Goal: Information Seeking & Learning: Learn about a topic

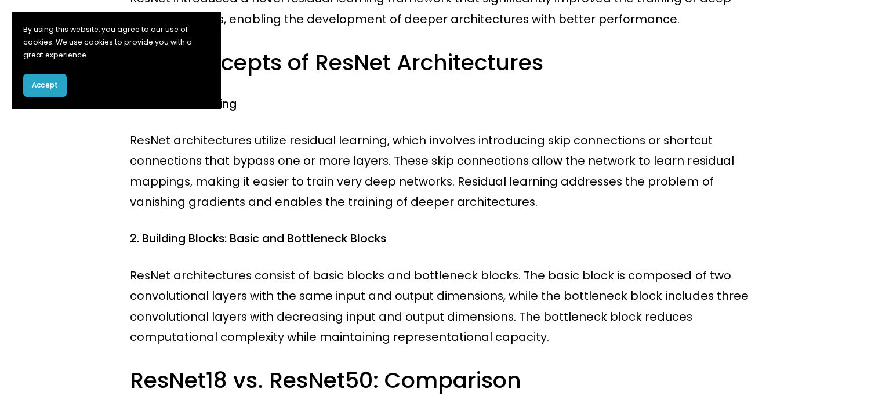
scroll to position [348, 0]
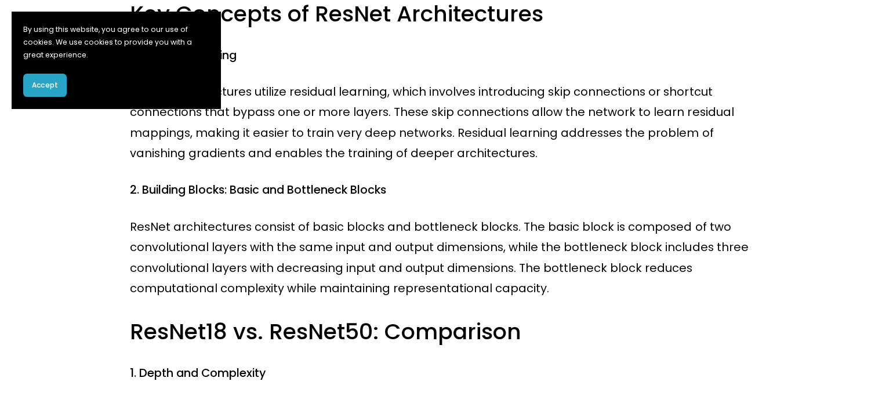
click at [44, 88] on span "Accept" at bounding box center [45, 85] width 26 height 10
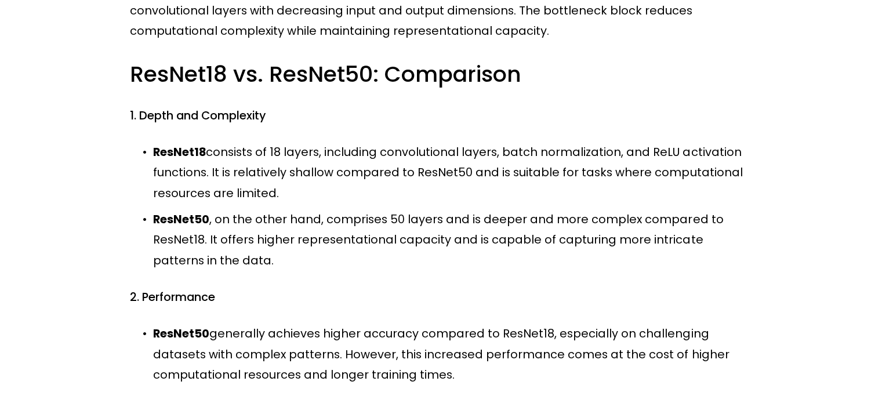
scroll to position [580, 0]
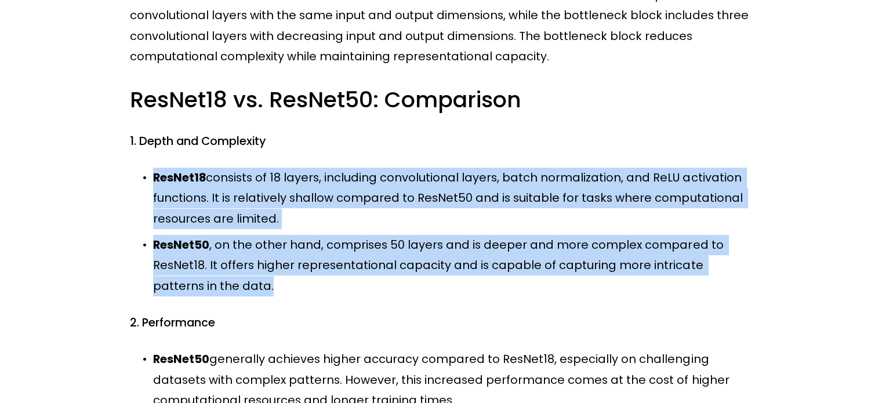
drag, startPoint x: 215, startPoint y: 288, endPoint x: 144, endPoint y: 172, distance: 136.2
click at [144, 172] on ul "ResNet18 consists of 18 layers, including convolutional layers, batch normaliza…" at bounding box center [441, 232] width 622 height 129
copy ul "ResNet18 consists of 18 layers, including convolutional layers, batch normaliza…"
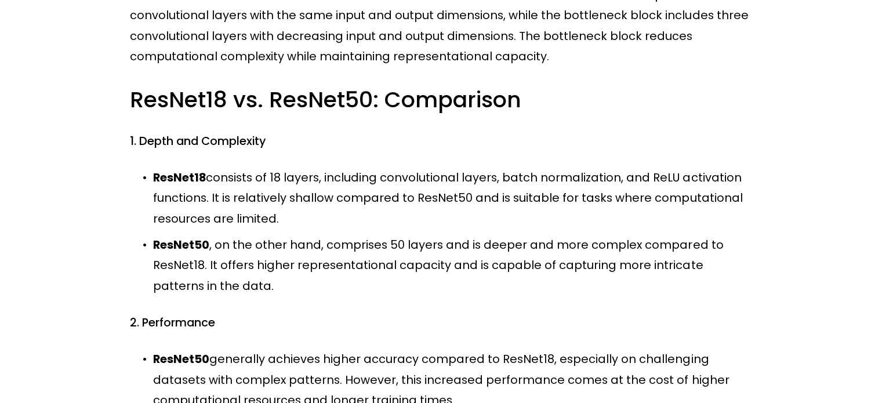
click at [418, 311] on div "ResNet18 and ResNet50 are convolutional neural network (CNN) architectures that…" at bounding box center [441, 410] width 622 height 1486
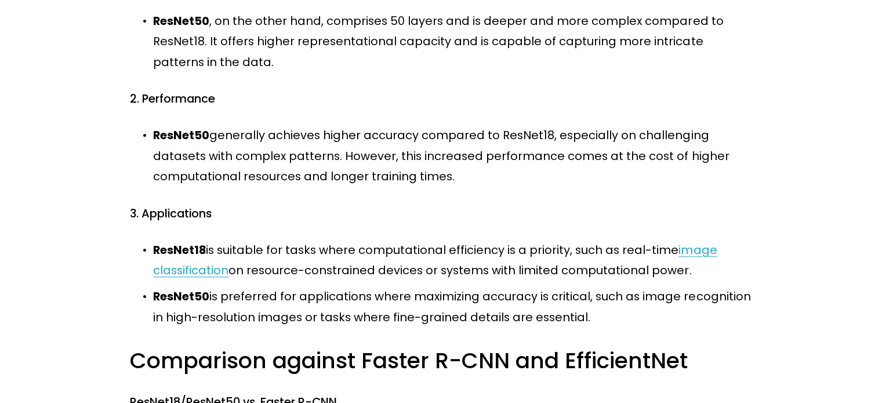
scroll to position [812, 0]
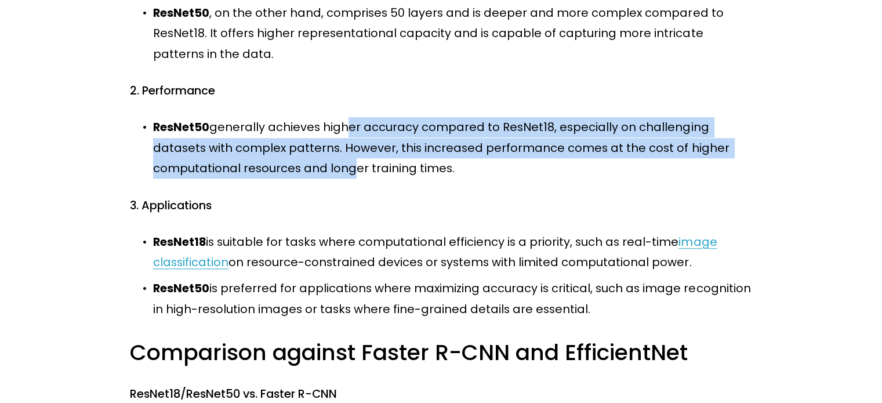
drag, startPoint x: 343, startPoint y: 166, endPoint x: 342, endPoint y: 118, distance: 48.2
click at [342, 118] on div "ResNet18 and ResNet50 are convolutional neural network (CNN) architectures that…" at bounding box center [441, 178] width 622 height 1486
click at [333, 158] on p "ResNet50 generally achieves higher accuracy compared to ResNet18, especially on…" at bounding box center [452, 147] width 599 height 61
drag, startPoint x: 322, startPoint y: 137, endPoint x: 325, endPoint y: 165, distance: 27.9
click at [325, 165] on p "ResNet50 generally achieves higher accuracy compared to ResNet18, especially on…" at bounding box center [452, 147] width 599 height 61
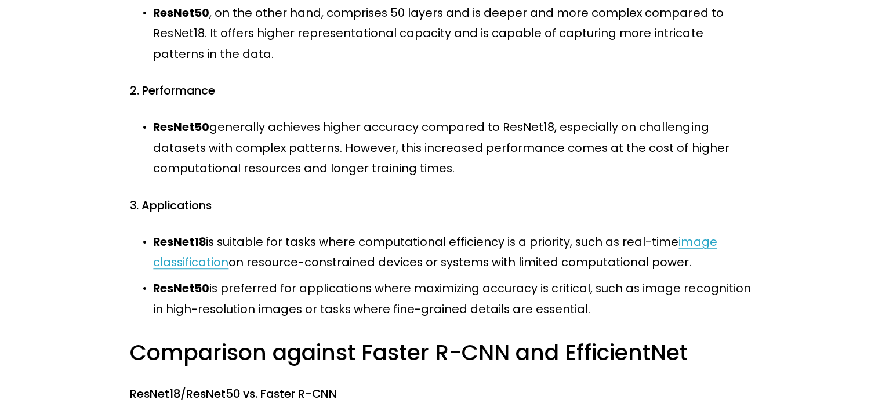
click at [364, 188] on div "ResNet18 and ResNet50 are convolutional neural network (CNN) architectures that…" at bounding box center [441, 178] width 622 height 1486
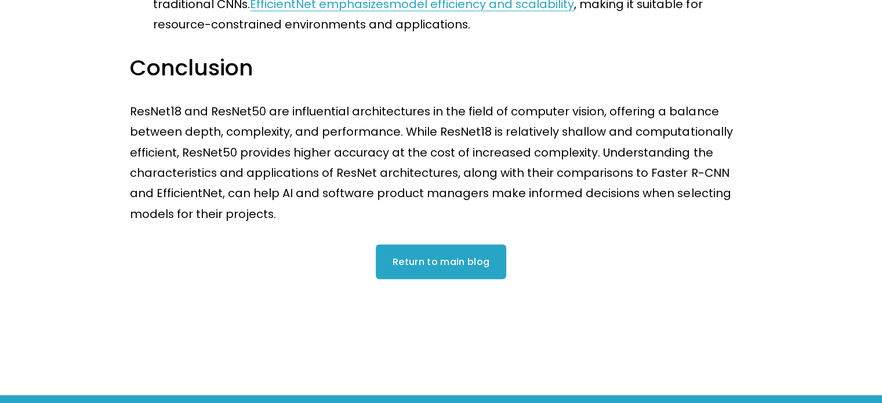
scroll to position [1544, 0]
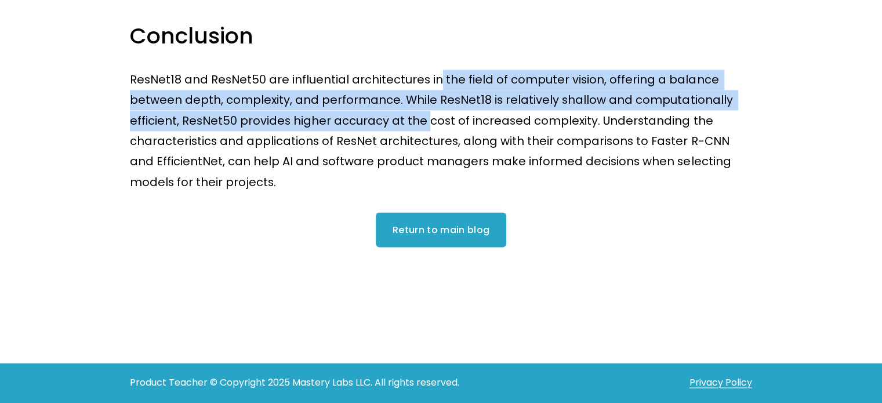
drag, startPoint x: 432, startPoint y: 79, endPoint x: 424, endPoint y: 129, distance: 51.1
click at [424, 129] on p "ResNet18 and ResNet50 are influential architectures in the field of computer vi…" at bounding box center [441, 131] width 622 height 123
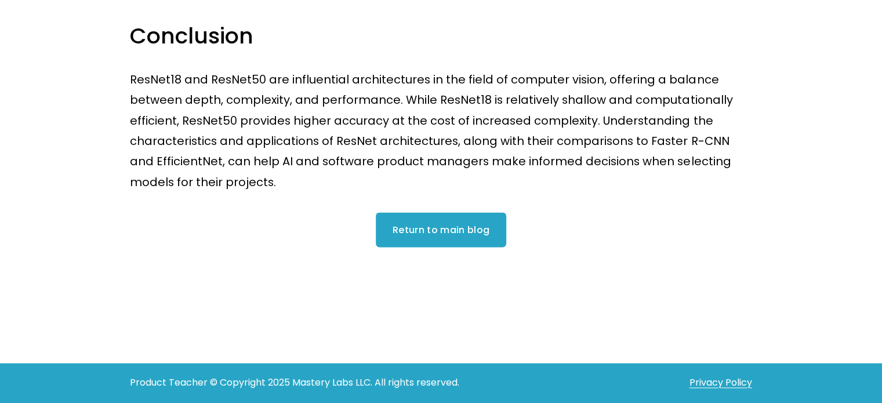
click at [398, 161] on p "ResNet18 and ResNet50 are influential architectures in the field of computer vi…" at bounding box center [441, 131] width 622 height 123
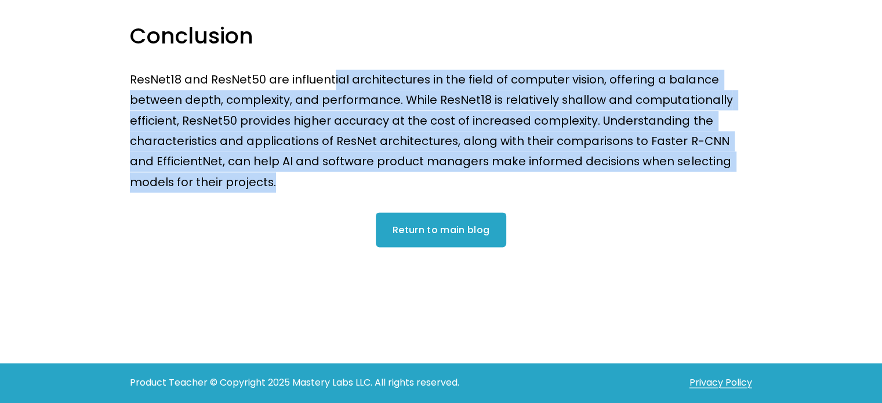
drag, startPoint x: 335, startPoint y: 175, endPoint x: 332, endPoint y: 84, distance: 91.1
click at [332, 84] on p "ResNet18 and ResNet50 are influential architectures in the field of computer vi…" at bounding box center [441, 131] width 622 height 123
click at [436, 141] on p "ResNet18 and ResNet50 are influential architectures in the field of computer vi…" at bounding box center [441, 131] width 622 height 123
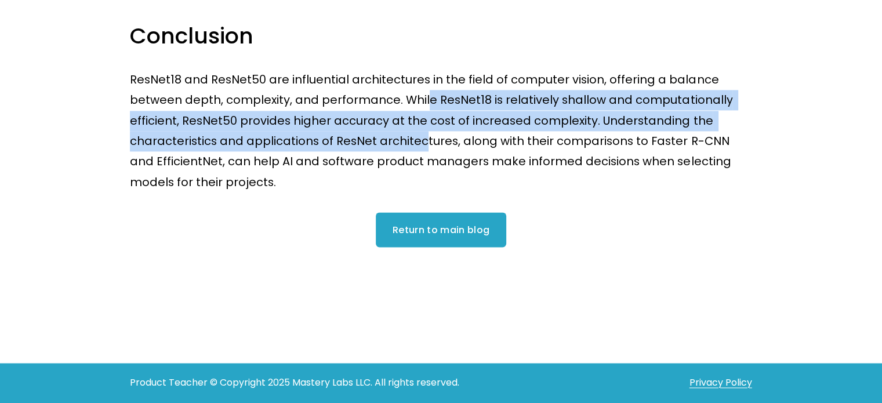
drag, startPoint x: 422, startPoint y: 99, endPoint x: 418, endPoint y: 139, distance: 40.2
click at [418, 139] on p "ResNet18 and ResNet50 are influential architectures in the field of computer vi…" at bounding box center [441, 131] width 622 height 123
